Goal: Task Accomplishment & Management: Manage account settings

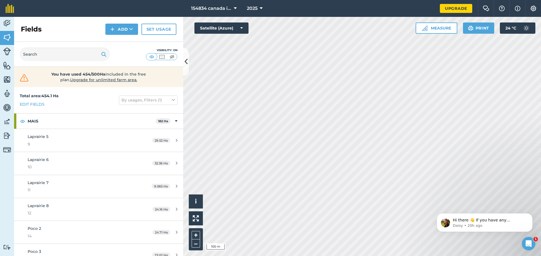
scroll to position [2856, 0]
click at [9, 97] on img at bounding box center [7, 94] width 8 height 8
select select "MEMBER"
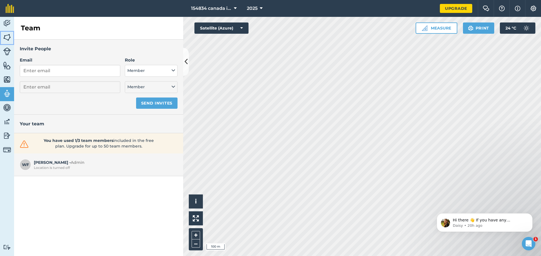
click at [8, 33] on link "Fields" at bounding box center [7, 38] width 14 height 14
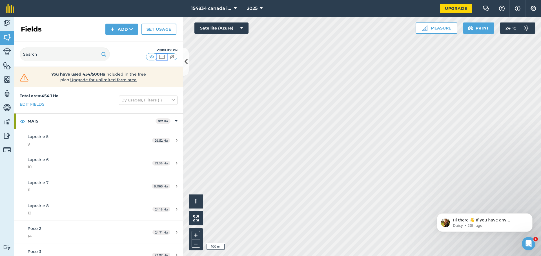
click at [164, 54] on img at bounding box center [161, 57] width 7 height 6
click at [170, 57] on img at bounding box center [171, 57] width 7 height 6
click at [152, 56] on img at bounding box center [151, 57] width 7 height 6
click at [529, 215] on icon "Dismiss notification" at bounding box center [530, 215] width 3 height 3
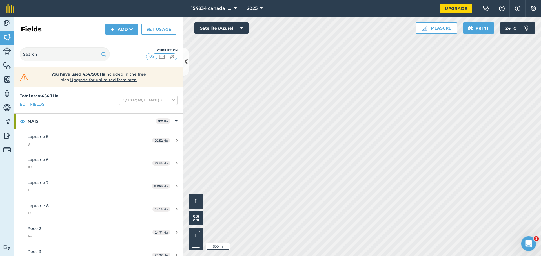
click at [528, 240] on icon "Open Intercom Messenger" at bounding box center [527, 243] width 9 height 9
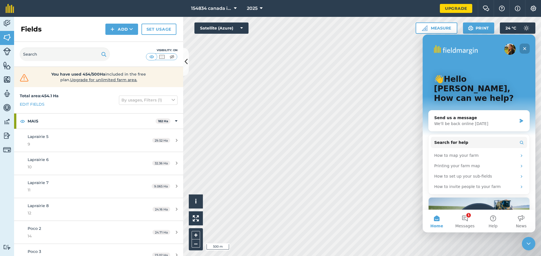
click at [524, 48] on icon "Close" at bounding box center [524, 48] width 5 height 5
